Goal: Task Accomplishment & Management: Manage account settings

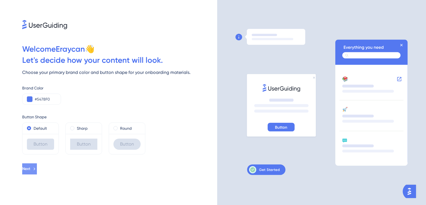
click at [37, 164] on button "Next" at bounding box center [29, 168] width 15 height 11
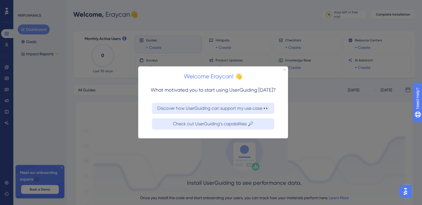
click at [308, 140] on div at bounding box center [211, 102] width 422 height 205
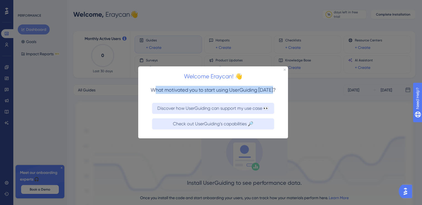
drag, startPoint x: 158, startPoint y: 92, endPoint x: 286, endPoint y: 97, distance: 128.5
click at [286, 97] on div "What motivated you to start using UserGuiding [DATE]?" at bounding box center [213, 92] width 150 height 17
click at [254, 86] on h3 "What motivated you to start using UserGuiding [DATE]?" at bounding box center [213, 90] width 132 height 8
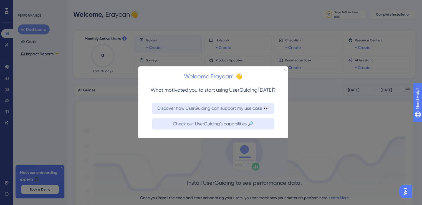
click at [255, 89] on span "What motivated you to start using UserGuiding [DATE]?" at bounding box center [213, 90] width 125 height 6
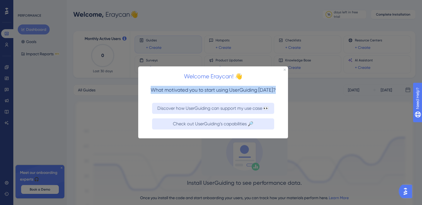
click at [255, 89] on span "What motivated you to start using UserGuiding [DATE]?" at bounding box center [213, 90] width 125 height 6
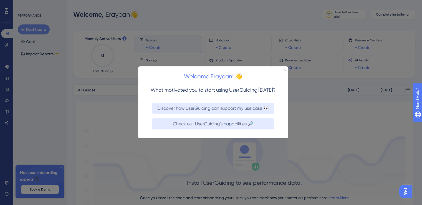
click at [285, 69] on icon "Close Preview" at bounding box center [285, 70] width 2 height 2
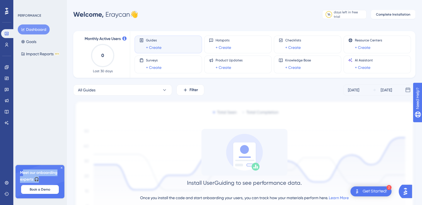
drag, startPoint x: 22, startPoint y: 173, endPoint x: 38, endPoint y: 181, distance: 17.2
click at [38, 181] on span "Meet our onboarding experts 🎧" at bounding box center [40, 175] width 40 height 13
click at [61, 168] on icon at bounding box center [61, 167] width 3 height 3
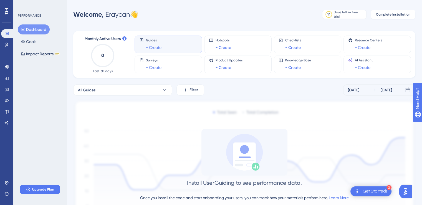
click at [373, 192] on div "Get Started!" at bounding box center [375, 191] width 24 height 6
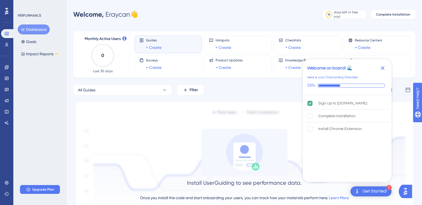
click at [384, 69] on icon "Close Checklist" at bounding box center [383, 68] width 4 height 4
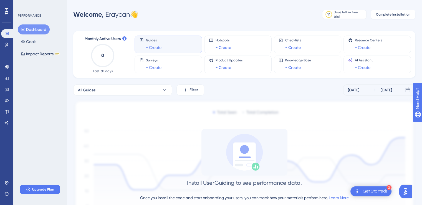
click at [408, 193] on img "Open AI Assistant Launcher" at bounding box center [405, 191] width 10 height 10
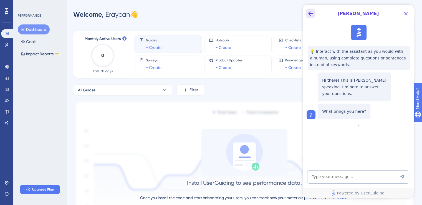
click at [308, 12] on icon "Back Button" at bounding box center [310, 13] width 7 height 7
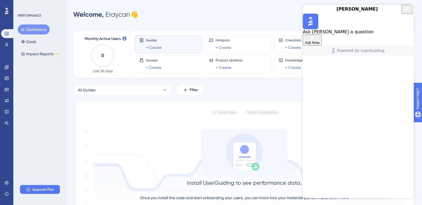
click at [408, 12] on icon "Close Button" at bounding box center [407, 9] width 7 height 7
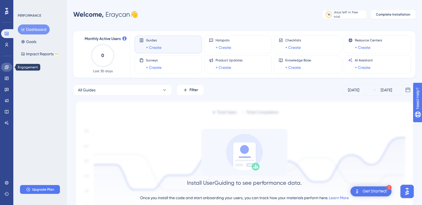
click at [6, 67] on icon at bounding box center [6, 67] width 4 height 4
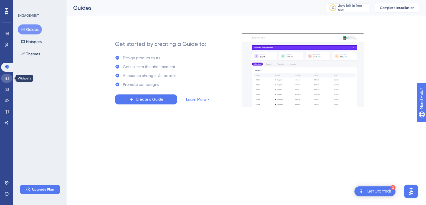
click at [7, 76] on icon at bounding box center [6, 78] width 4 height 4
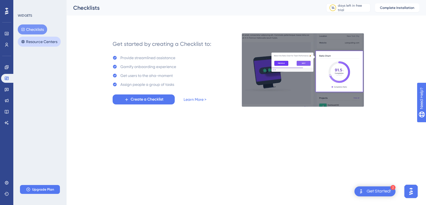
click at [39, 44] on button "Resource Centers" at bounding box center [39, 42] width 43 height 10
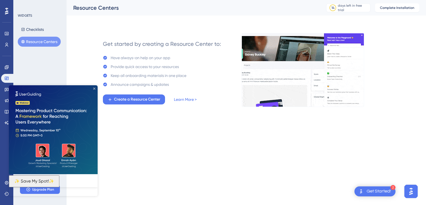
drag, startPoint x: 94, startPoint y: 88, endPoint x: 10, endPoint y: 117, distance: 88.6
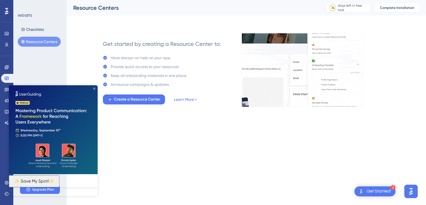
click at [94, 88] on icon "Close Preview" at bounding box center [94, 88] width 2 height 2
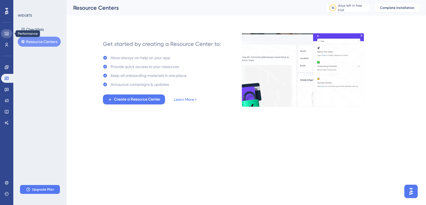
click at [9, 33] on icon at bounding box center [6, 33] width 4 height 4
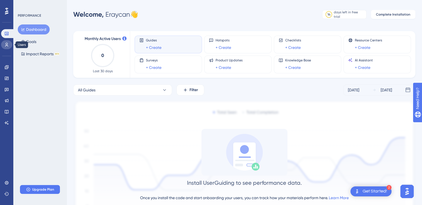
click at [6, 41] on link at bounding box center [6, 44] width 11 height 9
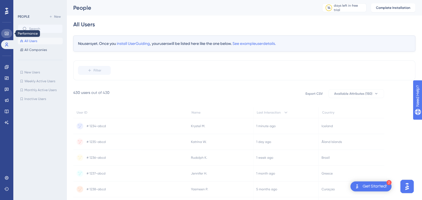
click at [7, 37] on link at bounding box center [6, 33] width 11 height 9
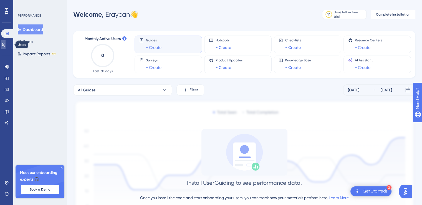
click at [6, 49] on link at bounding box center [3, 44] width 4 height 9
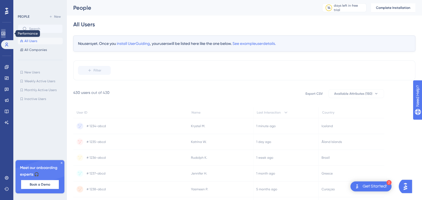
click at [5, 34] on icon at bounding box center [3, 33] width 4 height 3
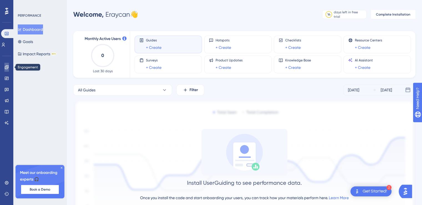
click at [6, 66] on icon at bounding box center [7, 67] width 4 height 4
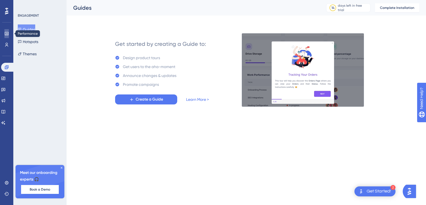
click at [8, 37] on link at bounding box center [6, 33] width 4 height 9
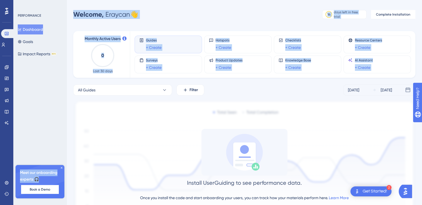
drag, startPoint x: 64, startPoint y: 93, endPoint x: 211, endPoint y: 88, distance: 146.8
click at [208, 88] on div "Performance Users Engagement Widgets Feedback Product Updates Knowledge Base AI…" at bounding box center [244, 123] width 355 height 228
click at [223, 87] on div "All Guides Filter Sep 01 2025 Sep 07 2025" at bounding box center [244, 89] width 342 height 11
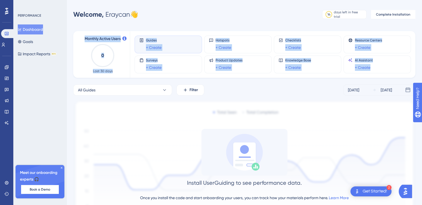
drag, startPoint x: 417, startPoint y: 66, endPoint x: 77, endPoint y: 29, distance: 341.8
click at [77, 29] on div "Performance Users Engagement Widgets Feedback Product Updates Knowledge Base AI…" at bounding box center [244, 123] width 355 height 228
click at [77, 29] on div "Monthly Active Users 0 Last 30 days Guides + Create Hotspots + Create Checklist…" at bounding box center [244, 126] width 342 height 204
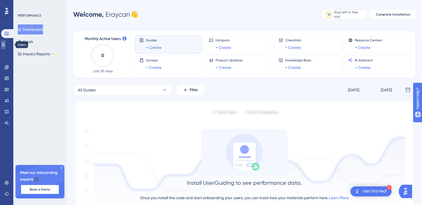
click at [6, 47] on link at bounding box center [3, 44] width 4 height 9
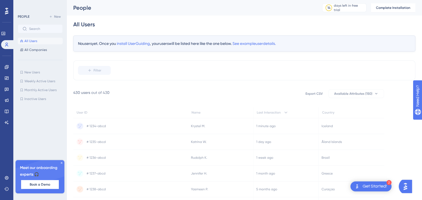
click at [309, 32] on div "All Users" at bounding box center [244, 25] width 342 height 18
click at [211, 46] on div "No users yet. Once you install UserGuiding , your users will be listed here lik…" at bounding box center [244, 44] width 342 height 16
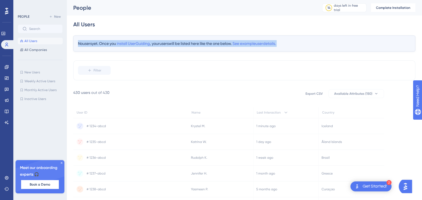
click at [211, 46] on div "No users yet. Once you install UserGuiding , your users will be listed here lik…" at bounding box center [244, 44] width 342 height 16
click at [211, 60] on div "No users yet. Once you install UserGuiding , your users will be listed here lik…" at bounding box center [244, 126] width 342 height 181
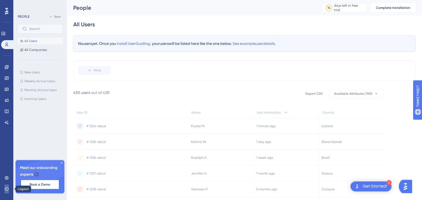
click at [6, 192] on button at bounding box center [6, 189] width 4 height 9
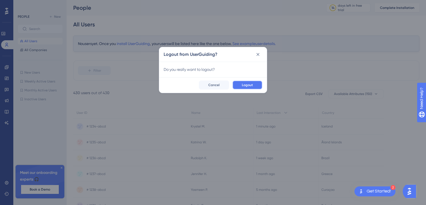
click at [250, 87] on span "Logout" at bounding box center [247, 85] width 11 height 4
